Goal: Transaction & Acquisition: Purchase product/service

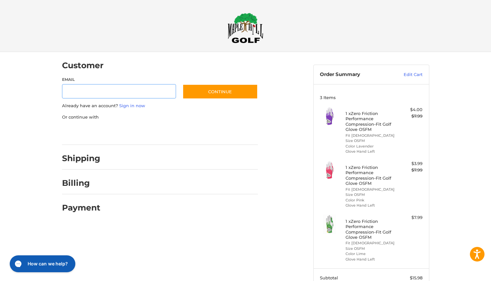
type input "**********"
click at [219, 94] on button "Continue" at bounding box center [219, 91] width 75 height 15
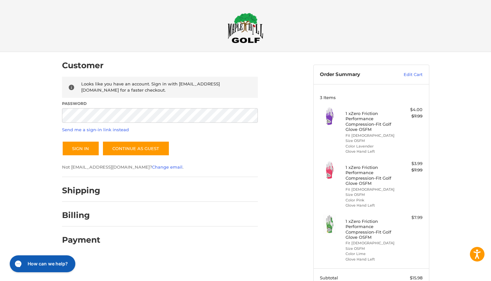
click at [89, 105] on label "Password" at bounding box center [160, 104] width 196 height 6
click at [133, 148] on link "Continue as guest" at bounding box center [135, 148] width 67 height 15
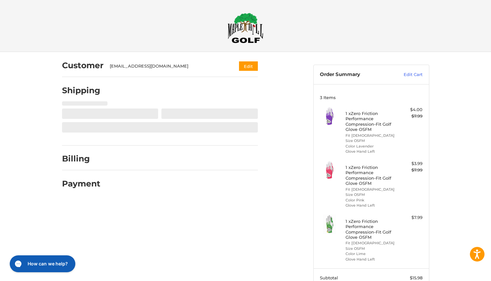
select select "**"
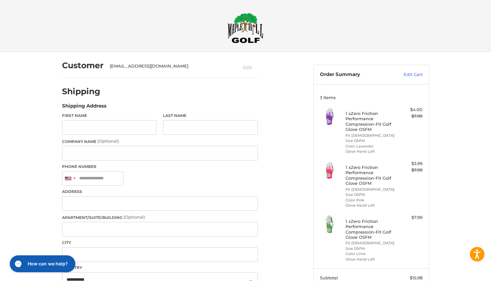
click at [249, 69] on button "Edit" at bounding box center [248, 66] width 20 height 11
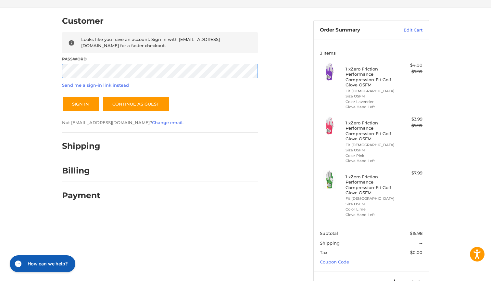
scroll to position [52, 0]
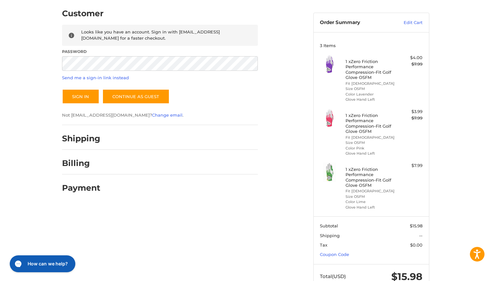
click at [110, 218] on div "Customer Returning Customer Looks like you have an account. Sign in with [EMAIL…" at bounding box center [245, 151] width 389 height 302
click at [90, 77] on link "Send me a sign-in link instead" at bounding box center [95, 77] width 67 height 5
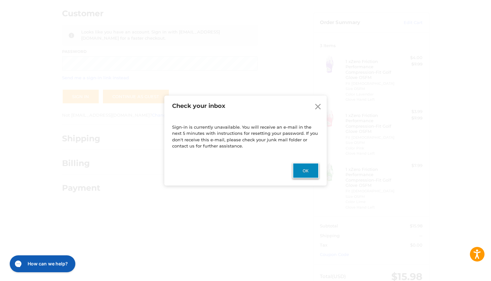
click at [303, 170] on button "Ok" at bounding box center [305, 171] width 26 height 16
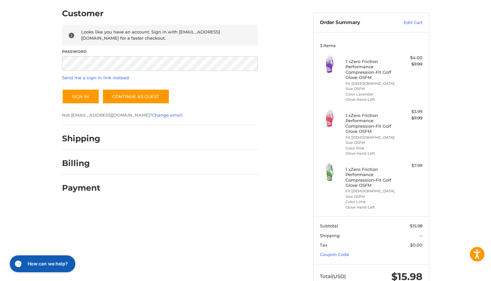
click at [303, 170] on div "Customer Returning Customer Looks like you have an account. Sign in with [EMAIL…" at bounding box center [182, 99] width 251 height 199
